Goal: Task Accomplishment & Management: Complete application form

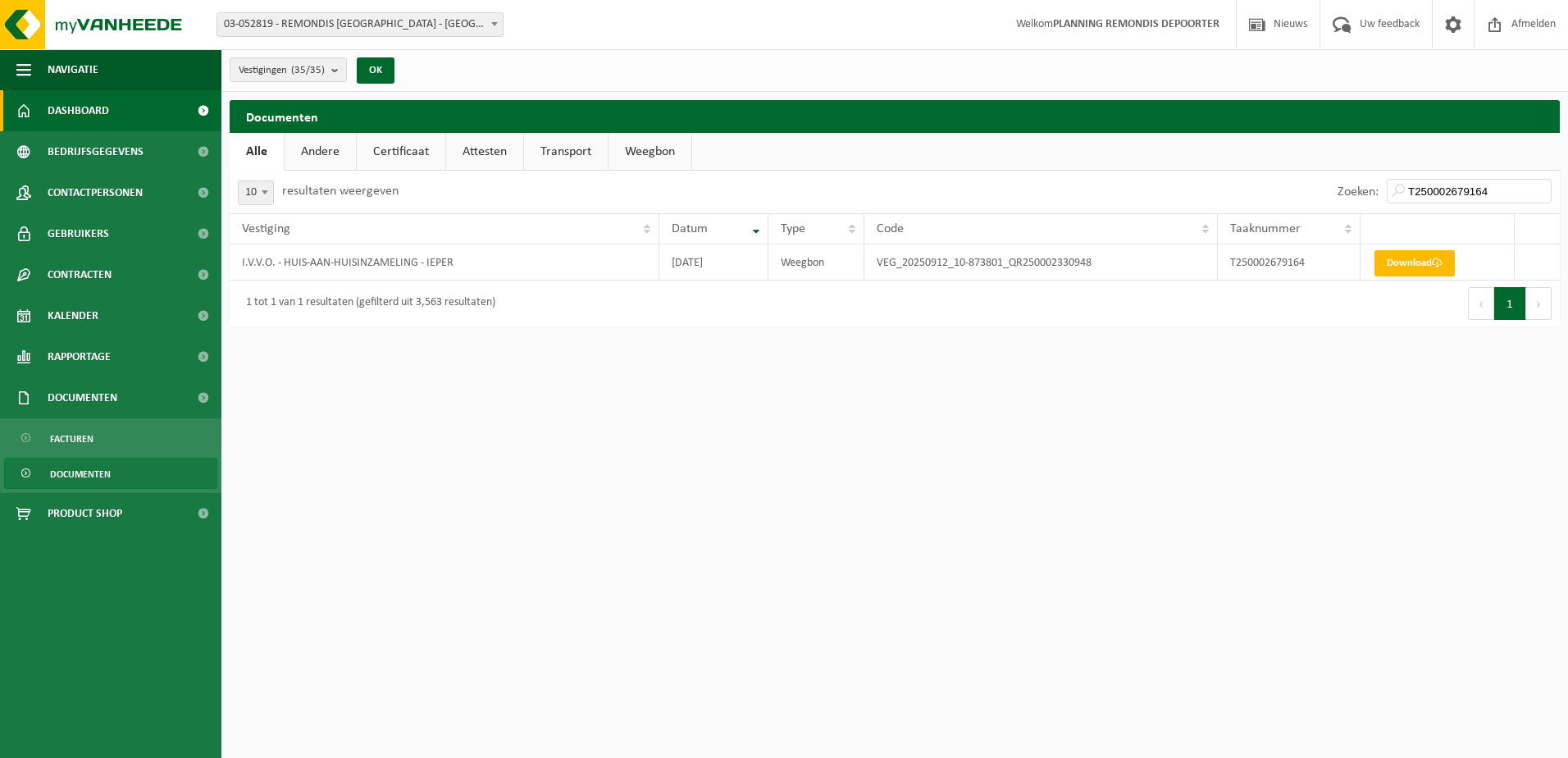
click at [112, 104] on link "Dashboard" at bounding box center [110, 110] width 221 height 41
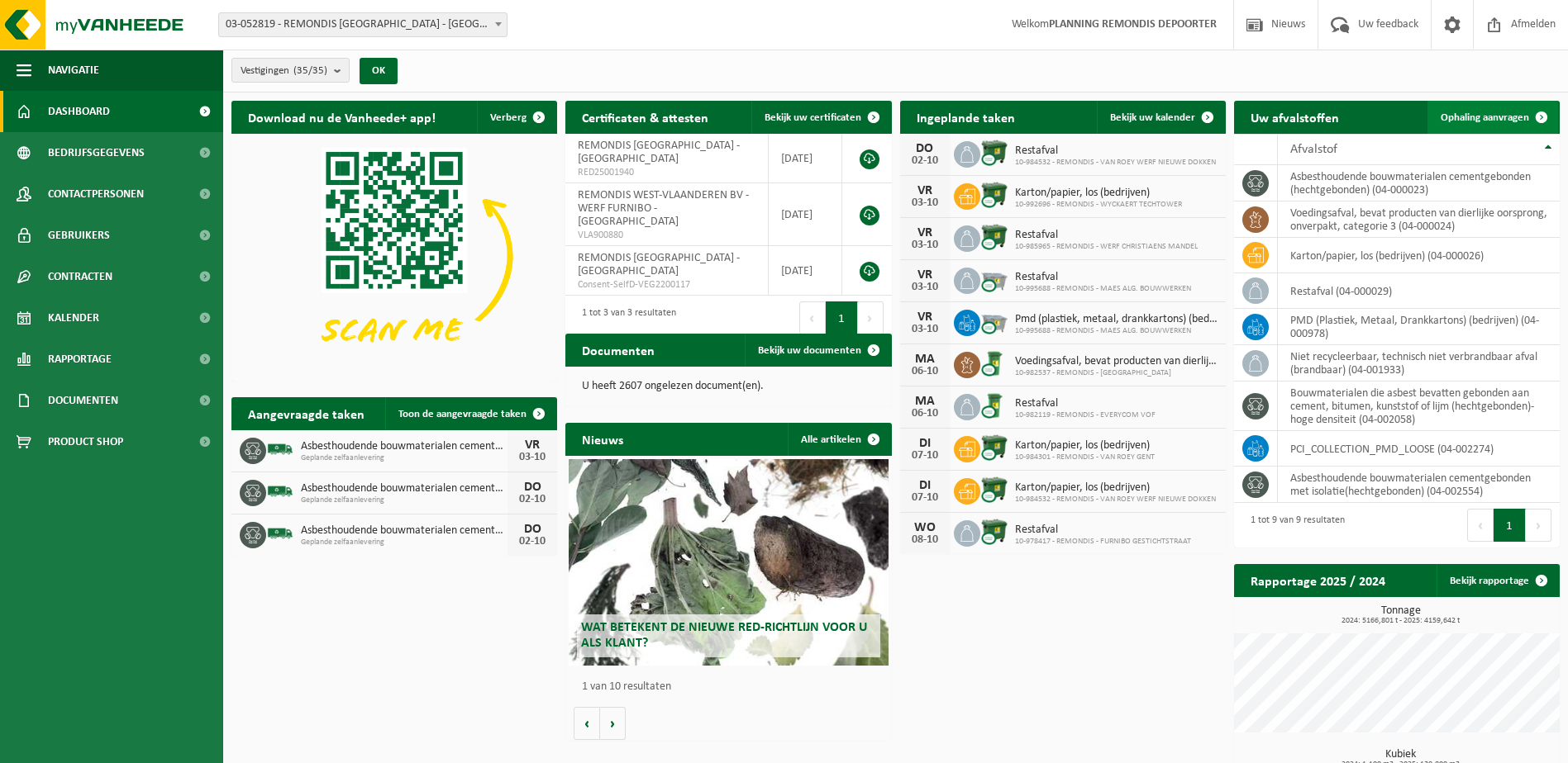
click at [1494, 117] on span "Ophaling aanvragen" at bounding box center [1485, 117] width 89 height 11
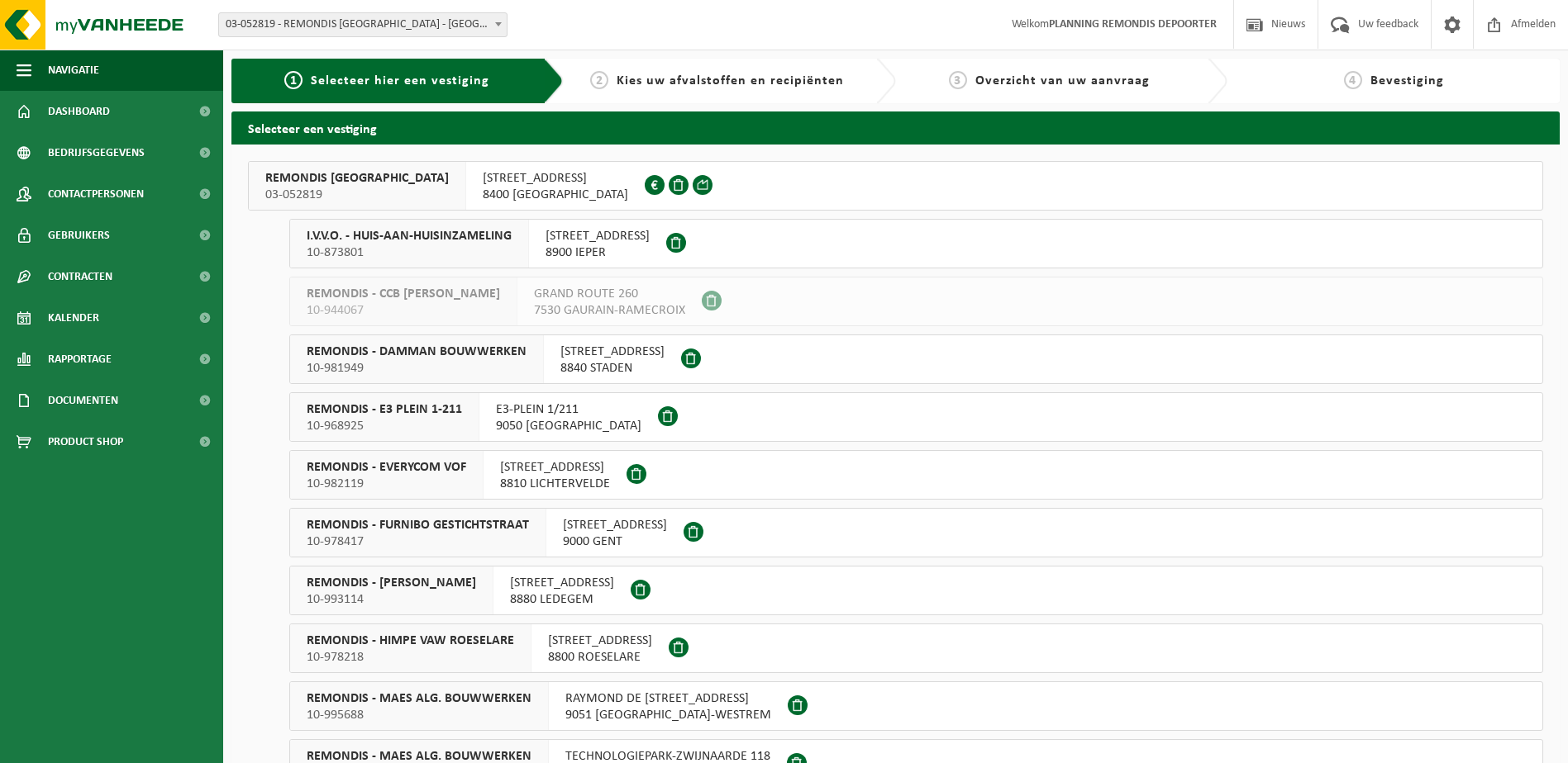
click at [454, 242] on span "I.V.V.O. - HUIS-AAN-HUISINZAMELING" at bounding box center [409, 236] width 205 height 16
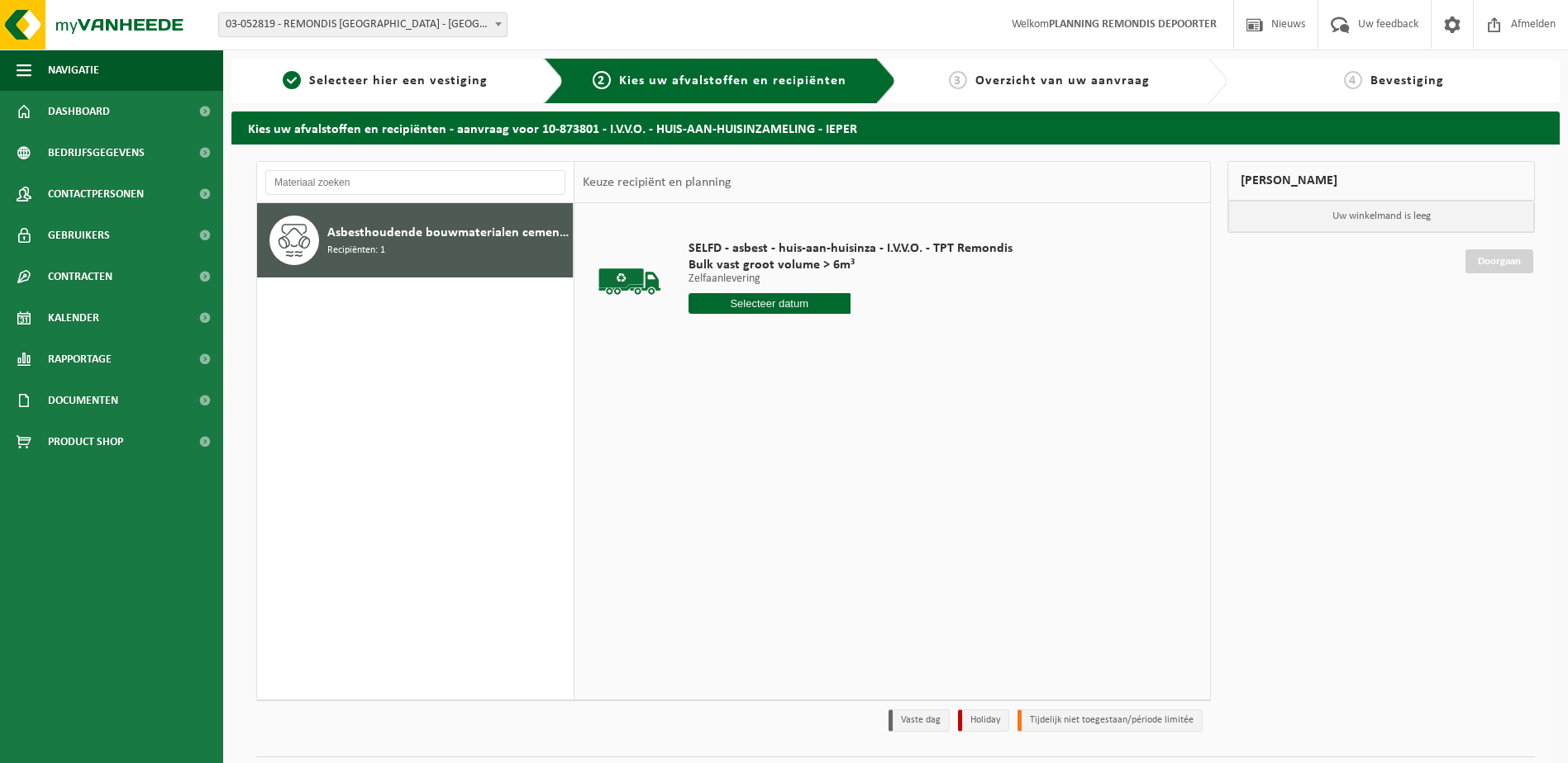
click at [768, 302] on input "text" at bounding box center [769, 303] width 162 height 21
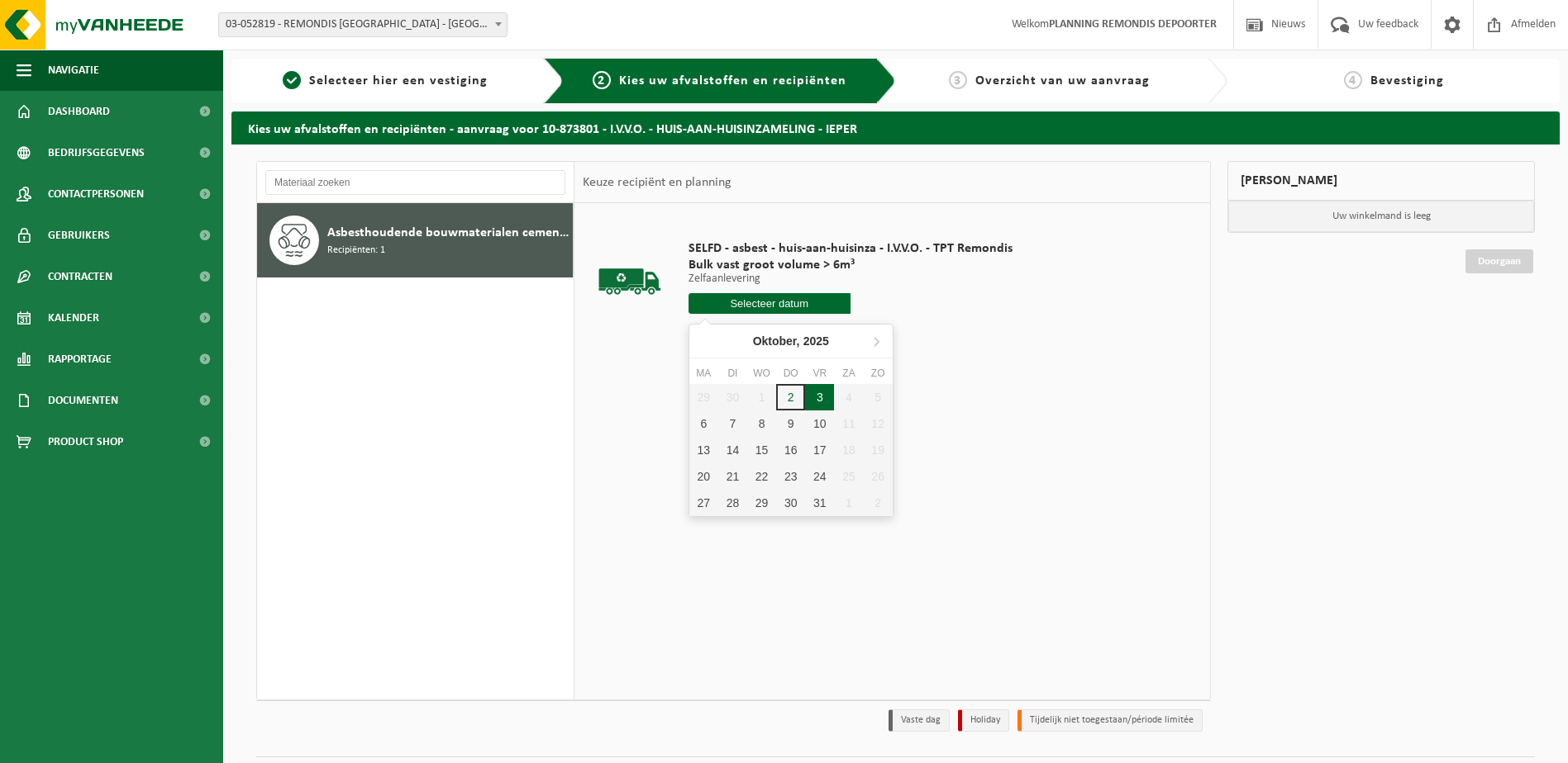
click at [821, 395] on div "3" at bounding box center [819, 398] width 29 height 27
type input "Van 2025-10-03"
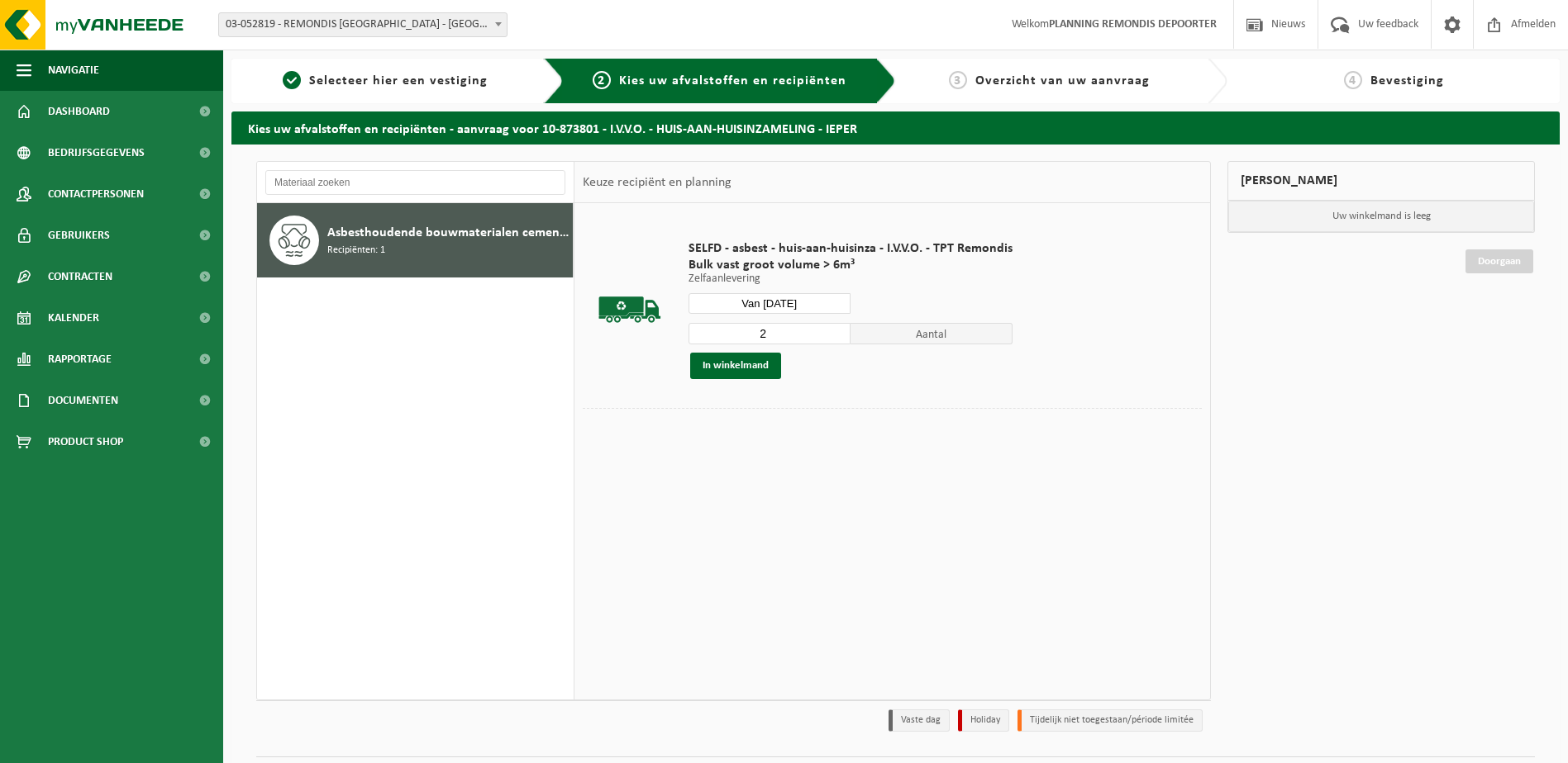
type input "2"
click at [838, 329] on input "2" at bounding box center [769, 334] width 162 height 21
click at [751, 363] on button "In winkelmand" at bounding box center [735, 366] width 90 height 27
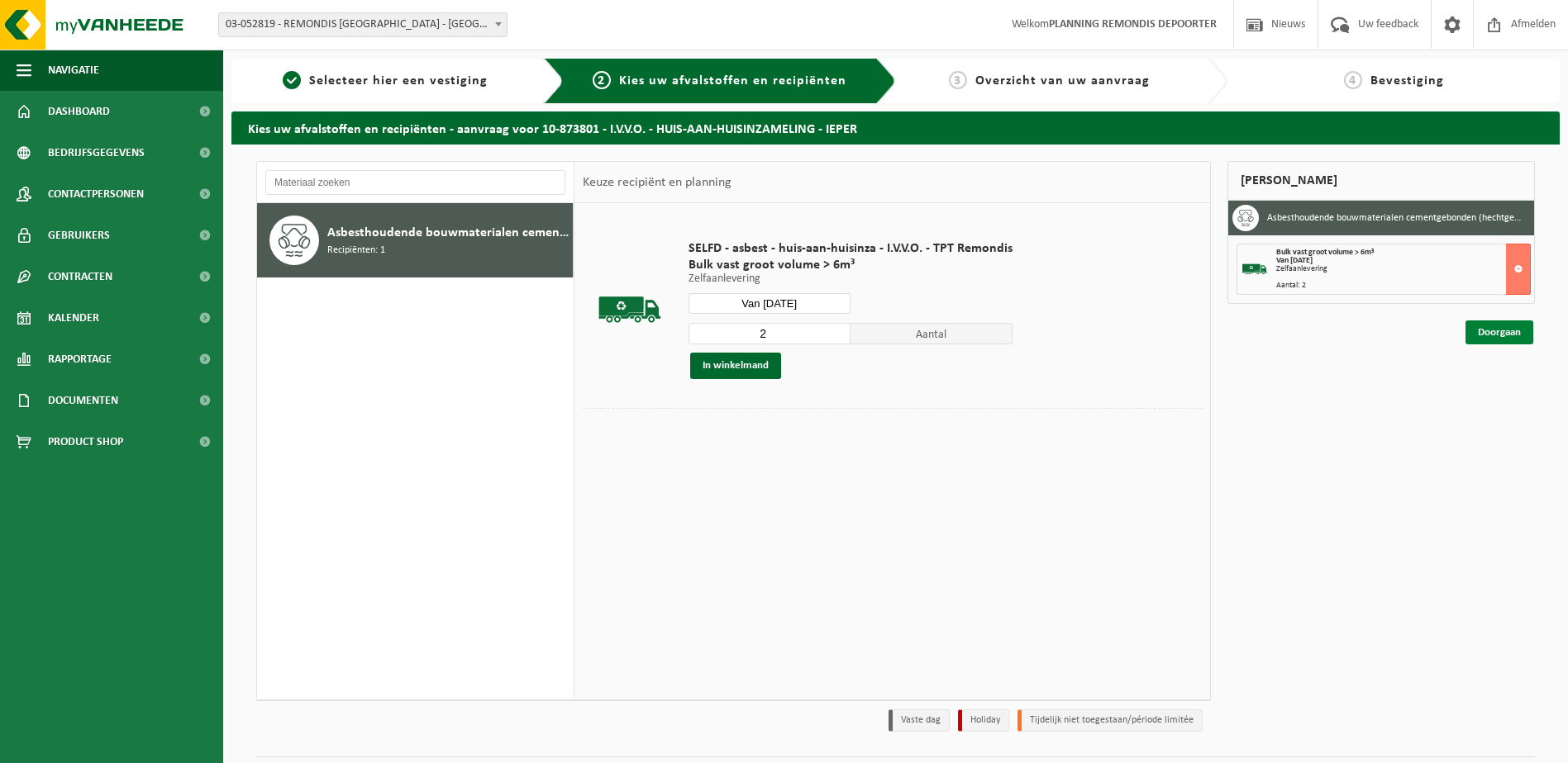
click at [1483, 326] on link "Doorgaan" at bounding box center [1499, 332] width 68 height 24
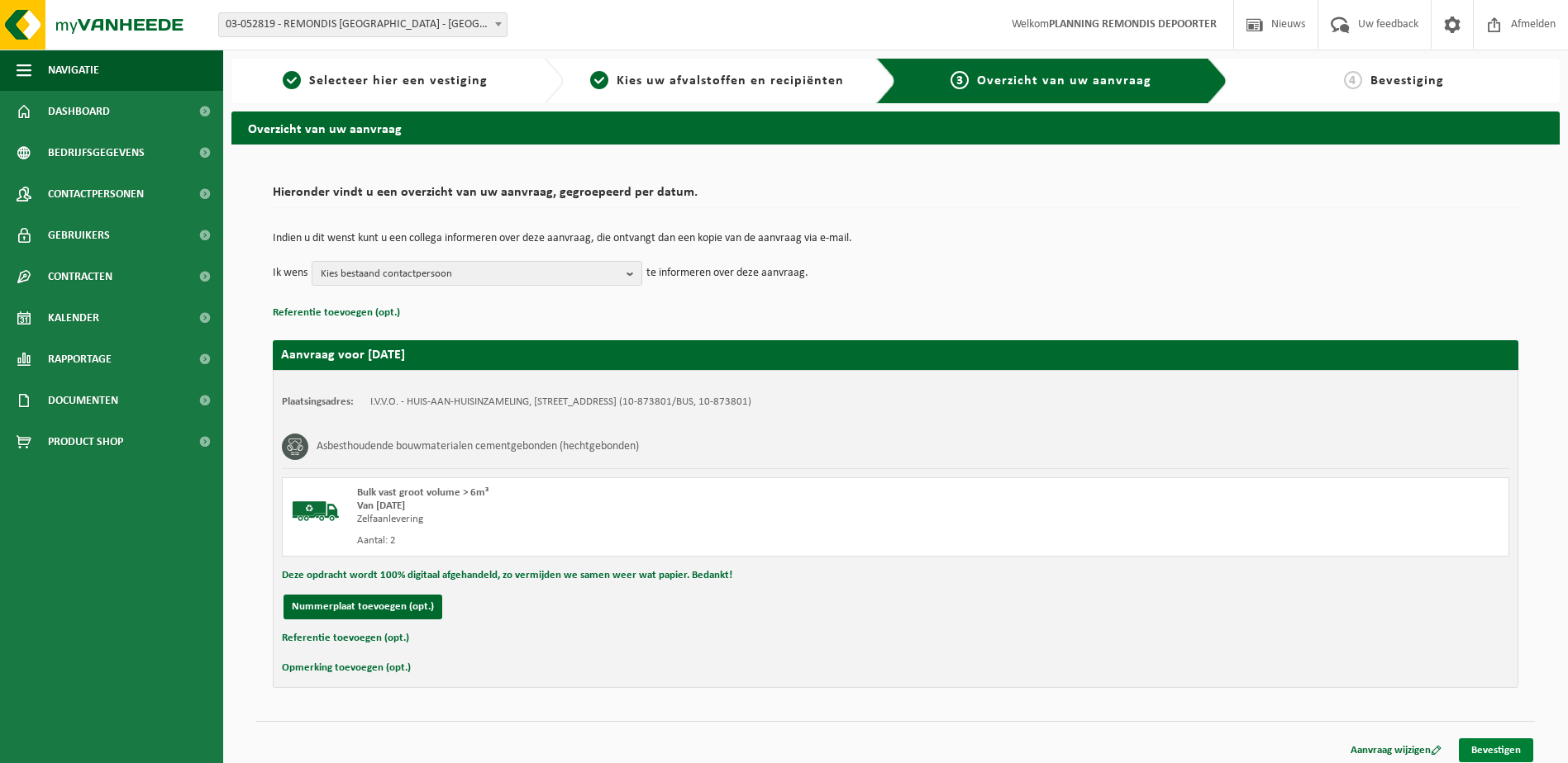
drag, startPoint x: 1478, startPoint y: 749, endPoint x: 1385, endPoint y: 707, distance: 102.0
click at [1478, 749] on link "Bevestigen" at bounding box center [1495, 750] width 74 height 24
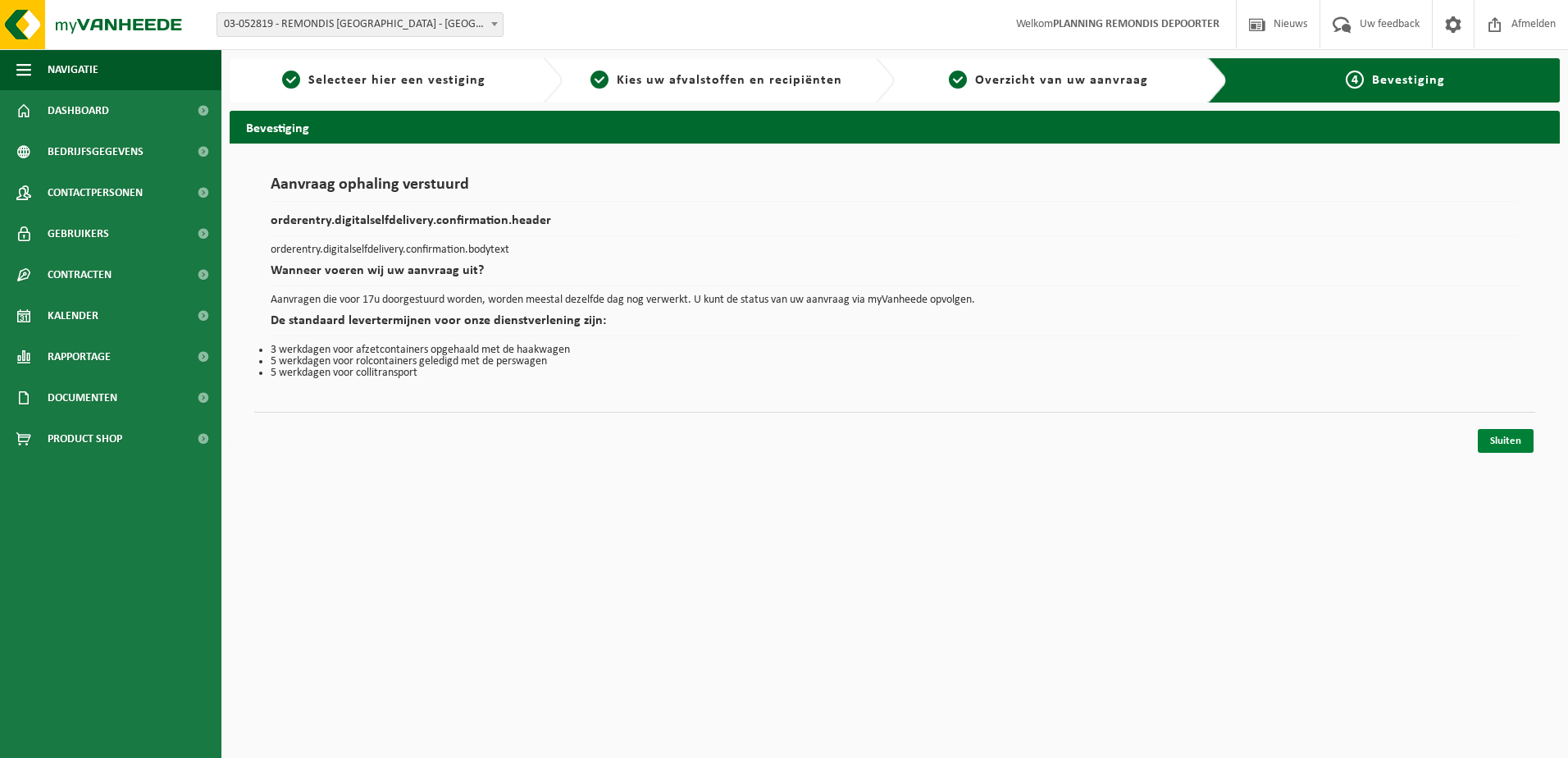
click at [1518, 439] on link "Sluiten" at bounding box center [1506, 440] width 56 height 24
